Goal: Task Accomplishment & Management: Use online tool/utility

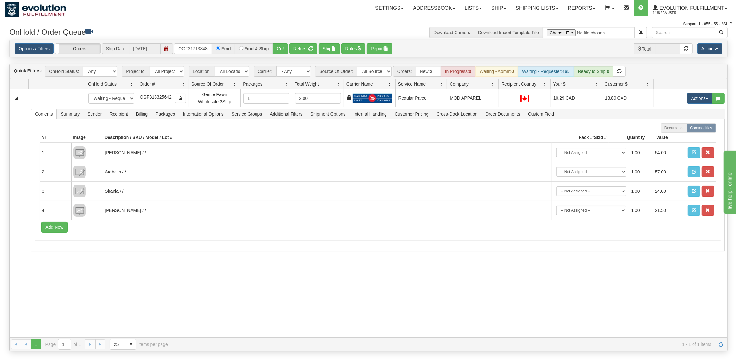
type input "OGF317138488"
click at [283, 49] on button "Go!" at bounding box center [280, 48] width 15 height 11
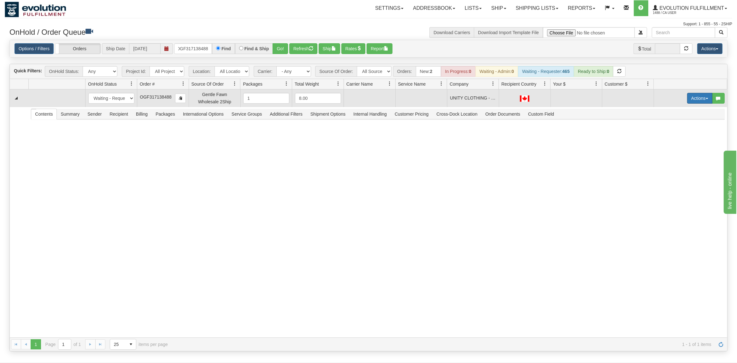
click at [334, 99] on button "Actions" at bounding box center [700, 98] width 25 height 11
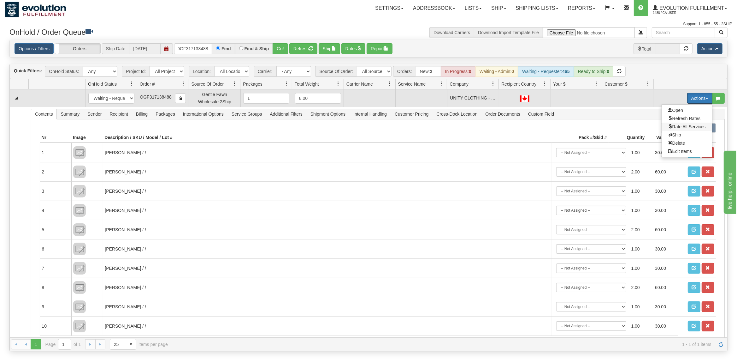
click at [334, 127] on span "Rate All Services" at bounding box center [687, 126] width 38 height 5
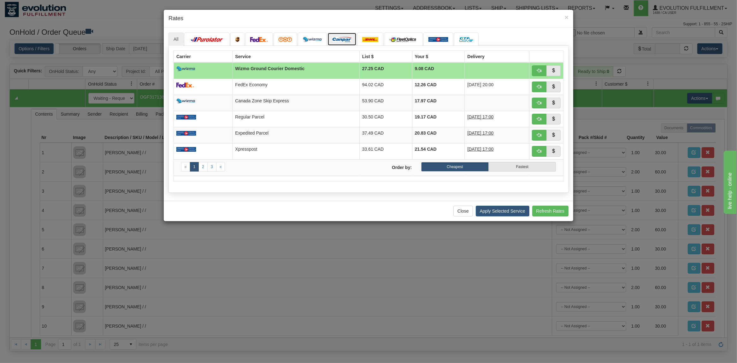
click at [334, 42] on img at bounding box center [342, 39] width 19 height 5
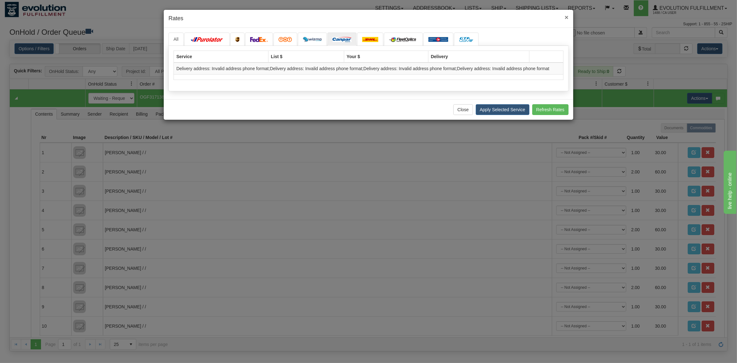
click at [334, 16] on span "×" at bounding box center [567, 17] width 4 height 7
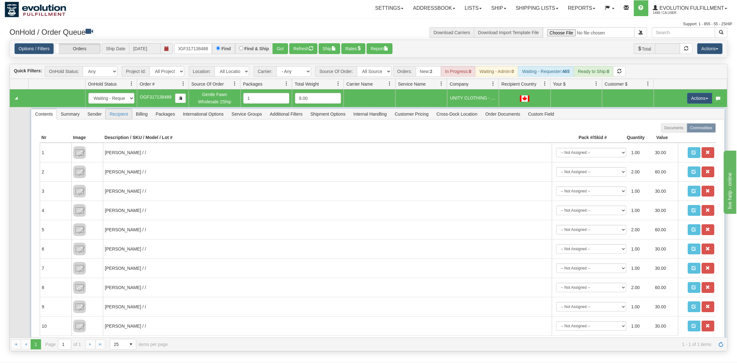
click at [115, 116] on span "Recipient" at bounding box center [119, 114] width 26 height 10
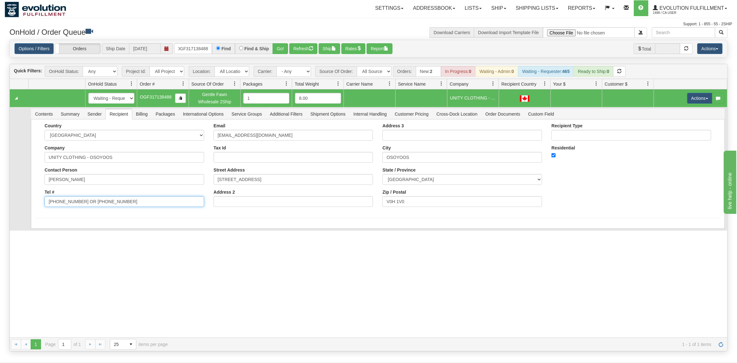
drag, startPoint x: 134, startPoint y: 203, endPoint x: 120, endPoint y: 211, distance: 16.1
click at [83, 211] on div "Country [GEOGRAPHIC_DATA] [GEOGRAPHIC_DATA] [GEOGRAPHIC_DATA] [GEOGRAPHIC_DATA]…" at bounding box center [124, 167] width 169 height 88
drag, startPoint x: 118, startPoint y: 207, endPoint x: 77, endPoint y: 206, distance: 41.4
click at [77, 206] on input "[PHONE_NUMBER] OR [PHONE_NUMBER]" at bounding box center [125, 201] width 160 height 11
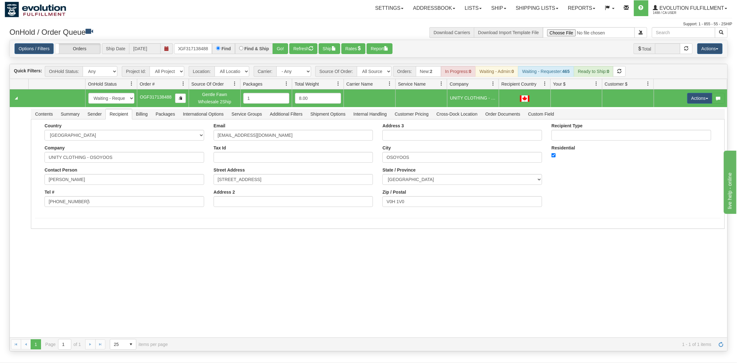
click at [51, 240] on div "31532040 EVOLUTION V3 90854240 0 New In Progress Waiting - Admin Waiting - Requ…" at bounding box center [369, 213] width 718 height 248
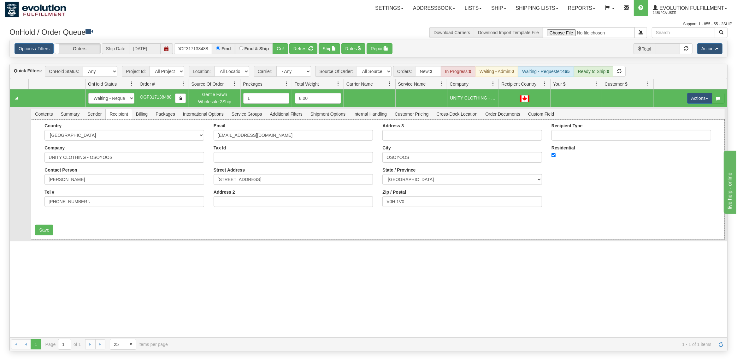
drag, startPoint x: 95, startPoint y: 195, endPoint x: 95, endPoint y: 199, distance: 4.1
click at [95, 196] on div "Tel # [PHONE_NUMBER]\" at bounding box center [125, 197] width 160 height 17
click at [95, 199] on input "[PHONE_NUMBER]\" at bounding box center [125, 201] width 160 height 11
type input "[PHONE_NUMBER]"
click at [55, 224] on form "Country [GEOGRAPHIC_DATA] [GEOGRAPHIC_DATA] [GEOGRAPHIC_DATA] [GEOGRAPHIC_DATA]…" at bounding box center [378, 179] width 686 height 112
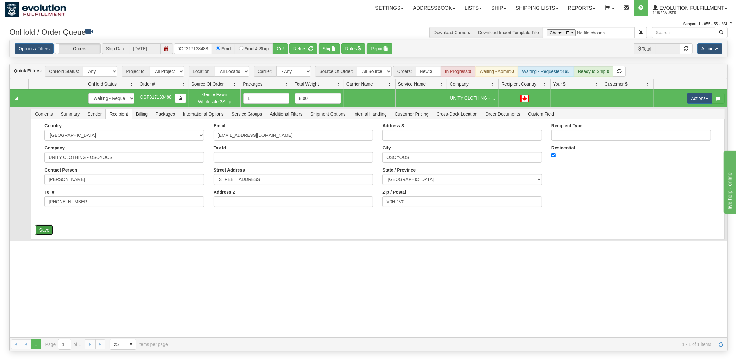
click at [52, 229] on button "Save" at bounding box center [44, 229] width 18 height 11
drag, startPoint x: 678, startPoint y: 103, endPoint x: 697, endPoint y: 101, distance: 19.0
click at [334, 103] on td "Actions Open Refresh Rates Rate All Services Ship Delete Edit Items" at bounding box center [691, 98] width 74 height 18
click at [334, 101] on button "Actions" at bounding box center [700, 98] width 25 height 11
click at [334, 127] on span "Rate All Services" at bounding box center [687, 126] width 38 height 5
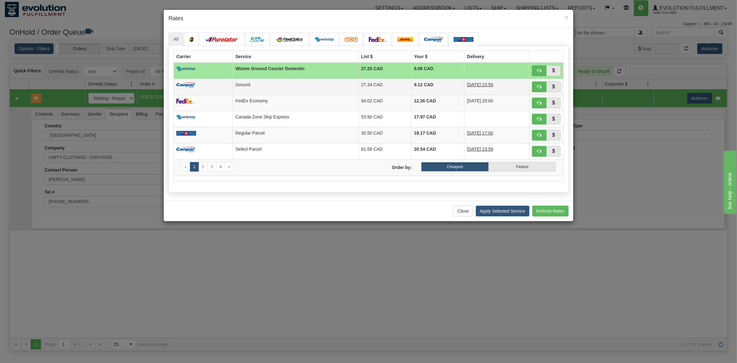
click at [273, 82] on td "Ground" at bounding box center [296, 87] width 126 height 16
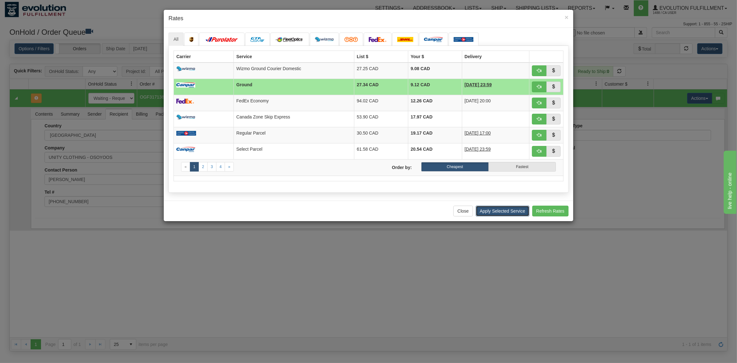
click at [334, 215] on button "Apply Selected Service" at bounding box center [503, 210] width 54 height 11
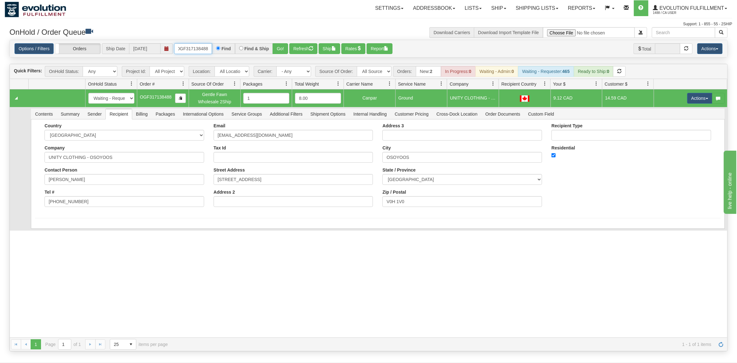
click at [194, 47] on input "OGF317138488" at bounding box center [193, 48] width 38 height 11
click at [280, 47] on button "Go!" at bounding box center [280, 48] width 15 height 11
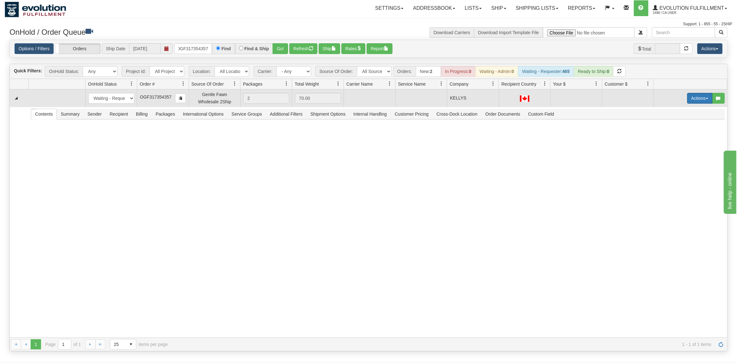
click at [334, 100] on button "Actions" at bounding box center [700, 98] width 25 height 11
click at [334, 127] on span "Rate All Services" at bounding box center [687, 126] width 38 height 5
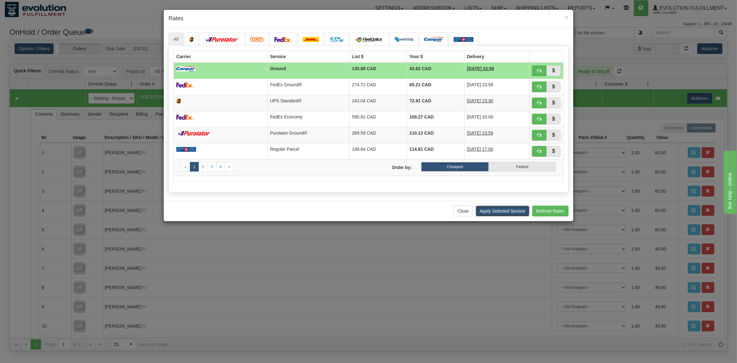
click at [334, 214] on button "Apply Selected Service" at bounding box center [503, 210] width 54 height 11
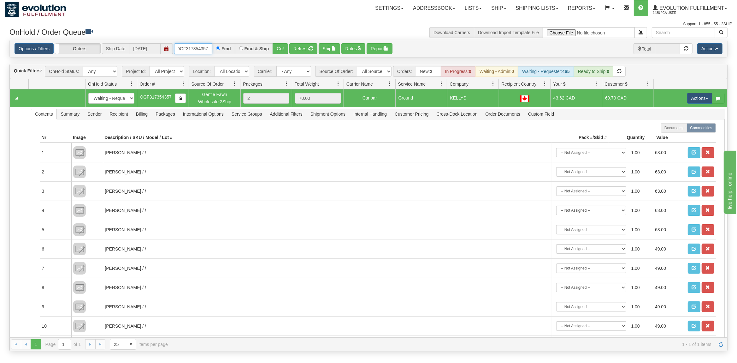
click at [194, 52] on input "OGF317354357" at bounding box center [193, 48] width 38 height 11
click at [284, 46] on button "Go!" at bounding box center [280, 48] width 15 height 11
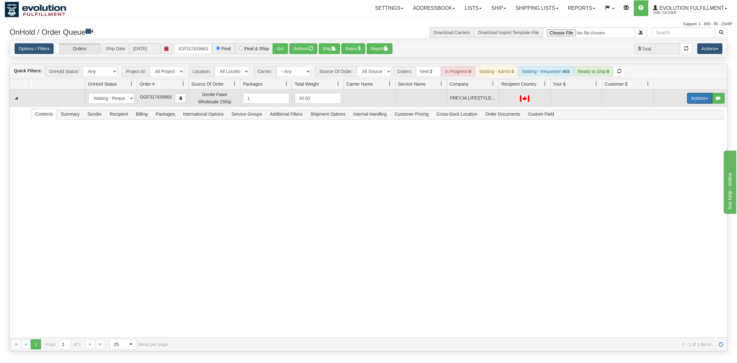
click at [334, 100] on button "Actions" at bounding box center [700, 98] width 25 height 11
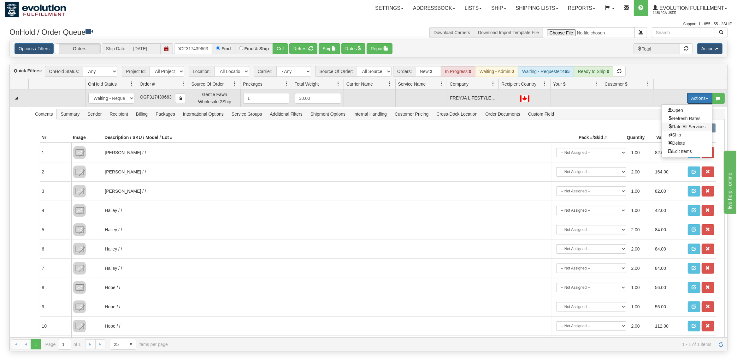
click at [334, 126] on span "Rate All Services" at bounding box center [687, 126] width 38 height 5
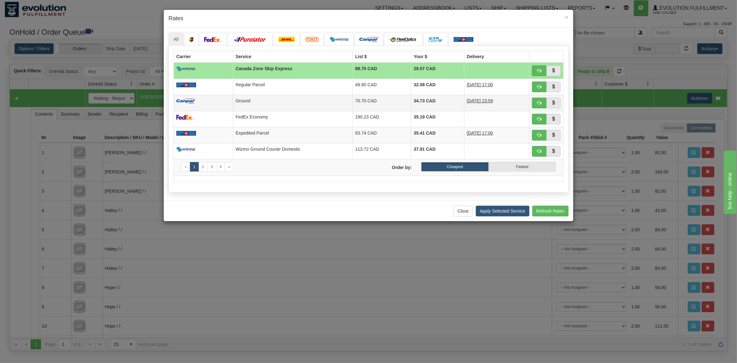
click at [334, 97] on td "70.70 CAD" at bounding box center [382, 103] width 59 height 16
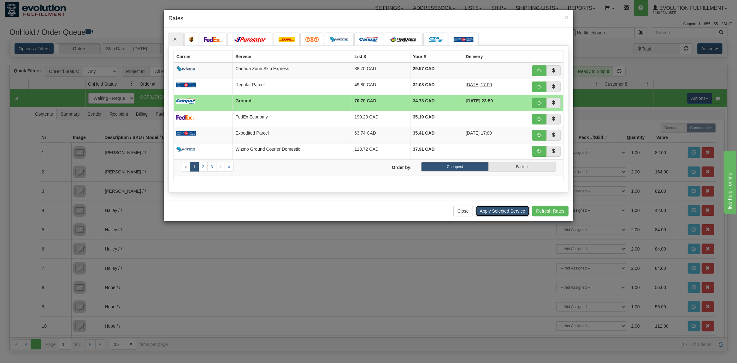
click at [334, 212] on button "Apply Selected Service" at bounding box center [503, 210] width 54 height 11
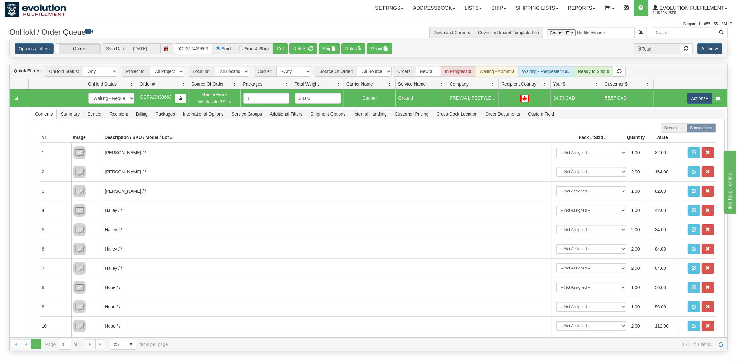
click at [186, 54] on div "Options / Filters Group Shipments Orders Ship Date [DATE] OGF317439663 Find Fin…" at bounding box center [369, 48] width 718 height 17
click at [193, 51] on input "OGF317439663" at bounding box center [193, 48] width 38 height 11
click at [281, 44] on button "Go!" at bounding box center [280, 48] width 15 height 11
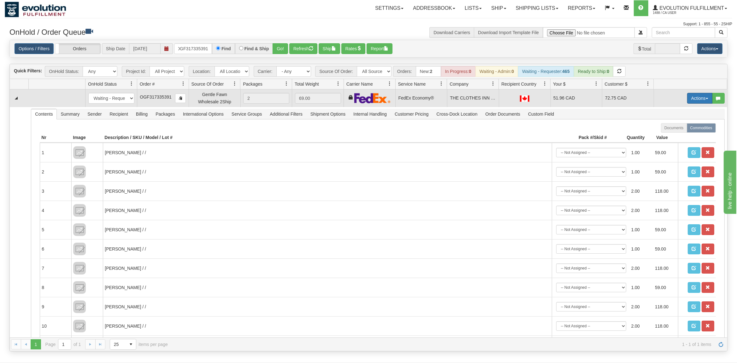
click at [334, 95] on button "Actions" at bounding box center [700, 98] width 25 height 11
click at [334, 126] on span "Rate All Services" at bounding box center [687, 126] width 38 height 5
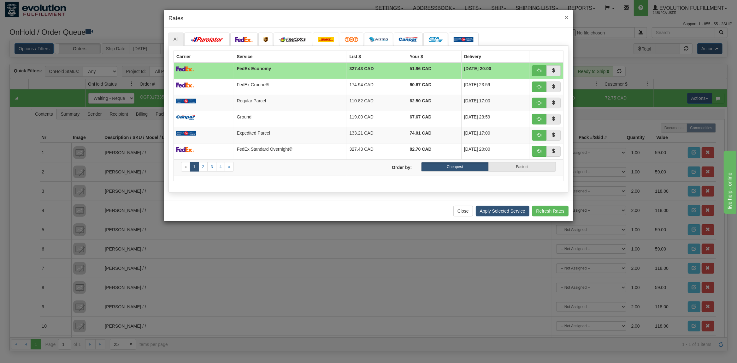
click at [334, 15] on span "×" at bounding box center [567, 17] width 4 height 7
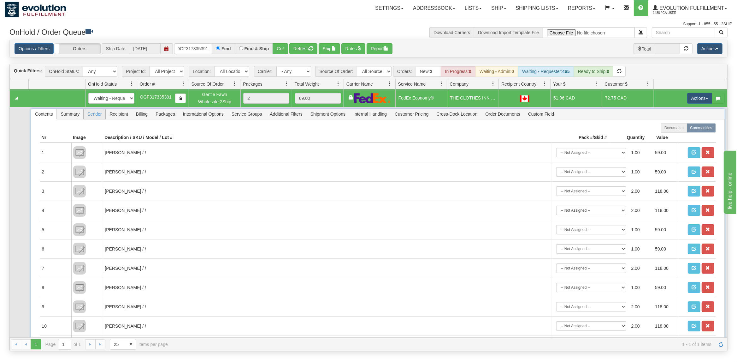
click at [99, 119] on li "Sender" at bounding box center [94, 114] width 22 height 11
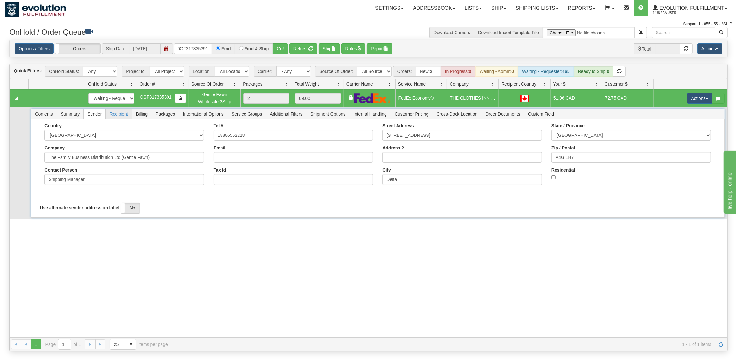
click at [113, 114] on span "Recipient" at bounding box center [119, 114] width 26 height 10
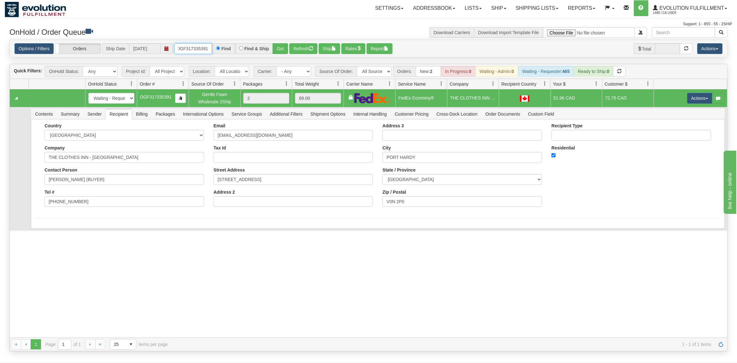
click at [189, 47] on input "OGF317335391" at bounding box center [193, 48] width 38 height 11
click at [190, 49] on input "OGF317335391" at bounding box center [193, 48] width 38 height 11
click at [191, 49] on input "OGF317335391" at bounding box center [193, 48] width 38 height 11
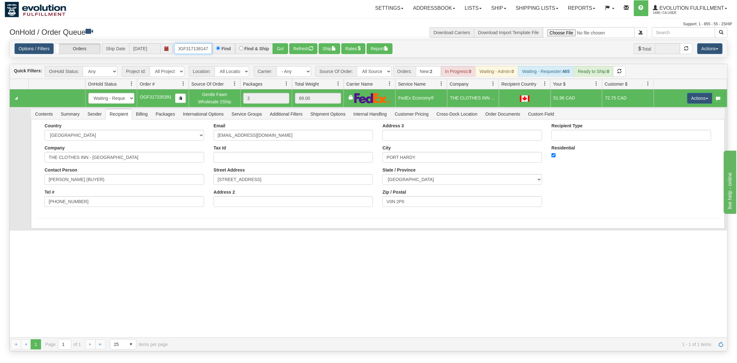
type input "OGF317138147"
click at [281, 47] on button "Go!" at bounding box center [280, 48] width 15 height 11
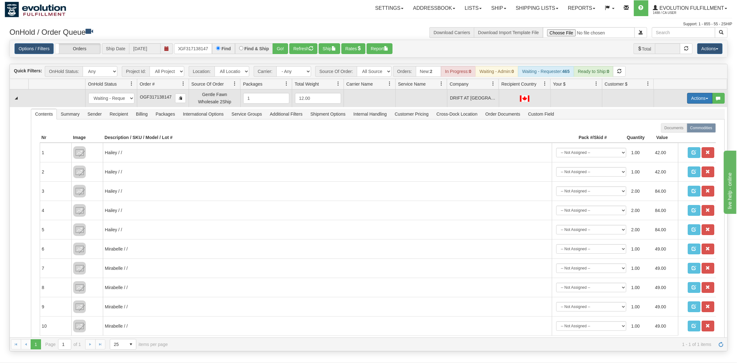
click at [334, 97] on button "Actions" at bounding box center [700, 98] width 25 height 11
click at [334, 126] on span "Rate All Services" at bounding box center [687, 126] width 38 height 5
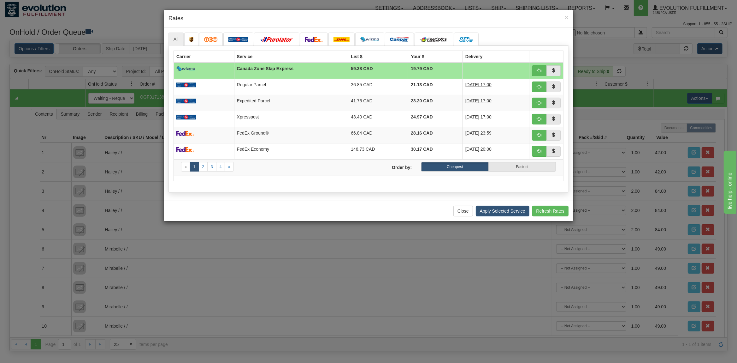
click at [334, 17] on h4 "Rates" at bounding box center [369, 19] width 400 height 8
click at [334, 17] on span "×" at bounding box center [567, 17] width 4 height 7
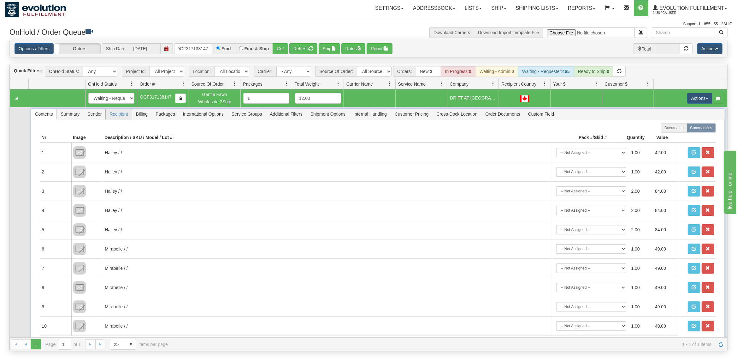
click at [123, 113] on span "Recipient" at bounding box center [119, 114] width 26 height 10
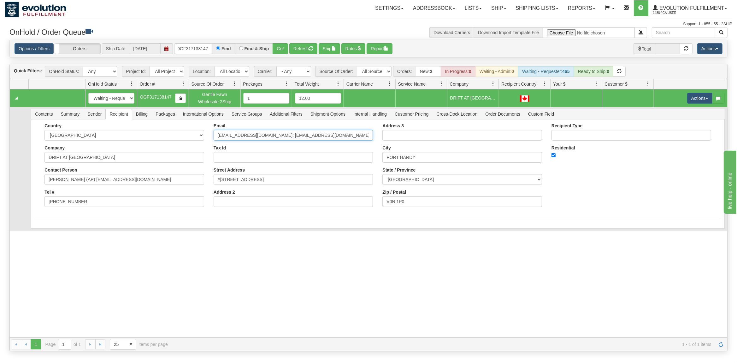
drag, startPoint x: 348, startPoint y: 137, endPoint x: 317, endPoint y: 140, distance: 31.7
click at [295, 145] on div "Email [EMAIL_ADDRESS][DOMAIN_NAME]; [EMAIL_ADDRESS][DOMAIN_NAME] Tax Id Street …" at bounding box center [293, 167] width 169 height 88
drag, startPoint x: 333, startPoint y: 136, endPoint x: 277, endPoint y: 150, distance: 57.3
click at [277, 140] on input "[EMAIL_ADDRESS][DOMAIN_NAME]; [EMAIL_ADDRESS][DOMAIN_NAME]" at bounding box center [294, 135] width 160 height 11
type input "[EMAIL_ADDRESS][DOMAIN_NAME]"
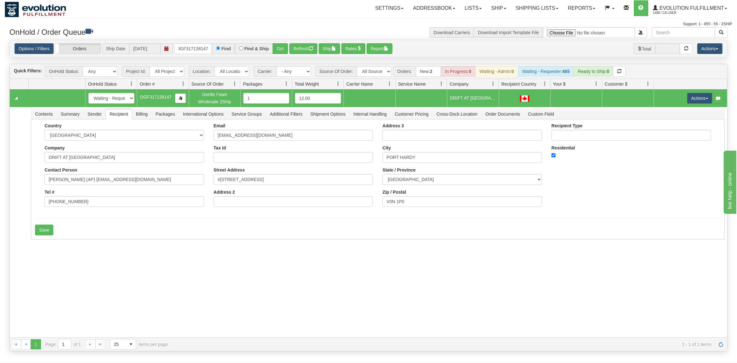
click at [86, 272] on div "31528262 EVOLUTION V3 90846995 0 New In Progress Waiting - Admin Waiting - Requ…" at bounding box center [369, 213] width 718 height 248
click at [38, 233] on button "Save" at bounding box center [44, 229] width 18 height 11
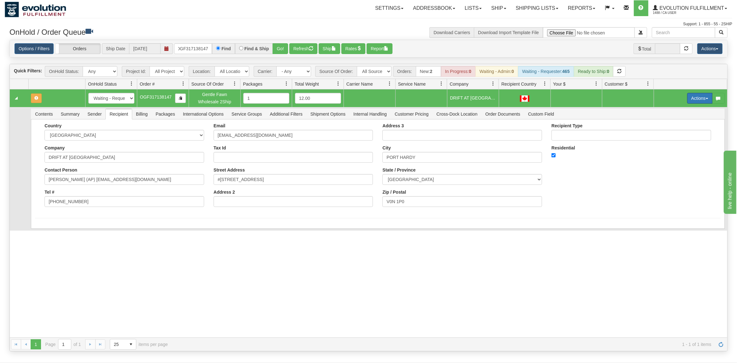
click at [334, 95] on button "Actions" at bounding box center [700, 98] width 25 height 11
click at [334, 127] on span at bounding box center [670, 126] width 4 height 4
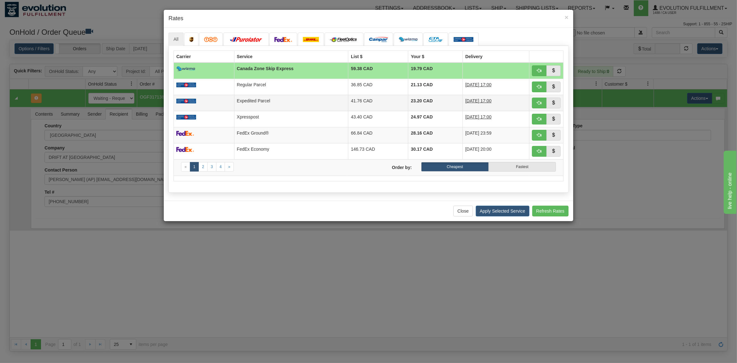
click at [334, 96] on td "41.76 CAD" at bounding box center [378, 103] width 60 height 16
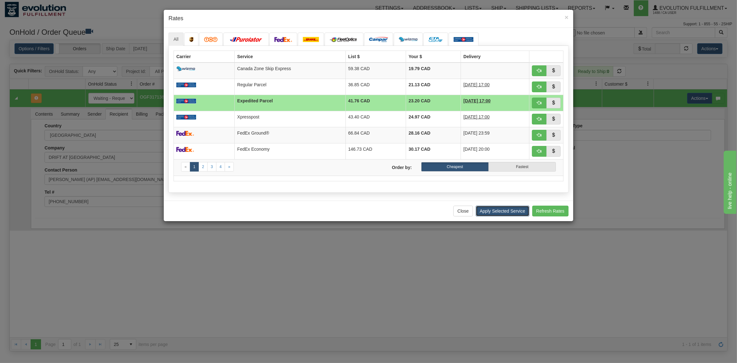
click at [334, 211] on button "Apply Selected Service" at bounding box center [503, 210] width 54 height 11
